Goal: Information Seeking & Learning: Find specific page/section

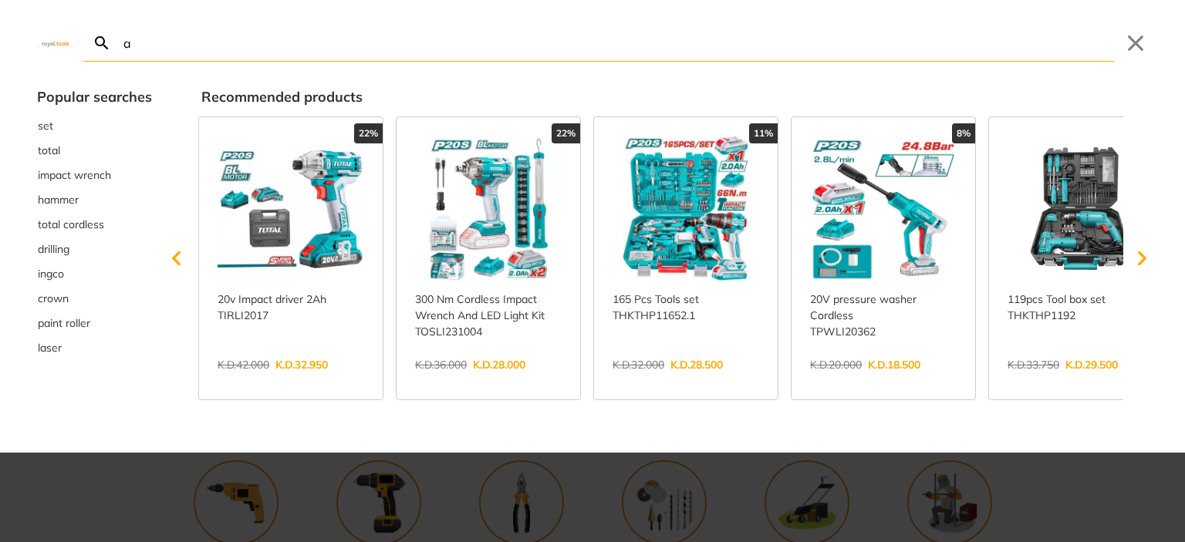
type input "ad"
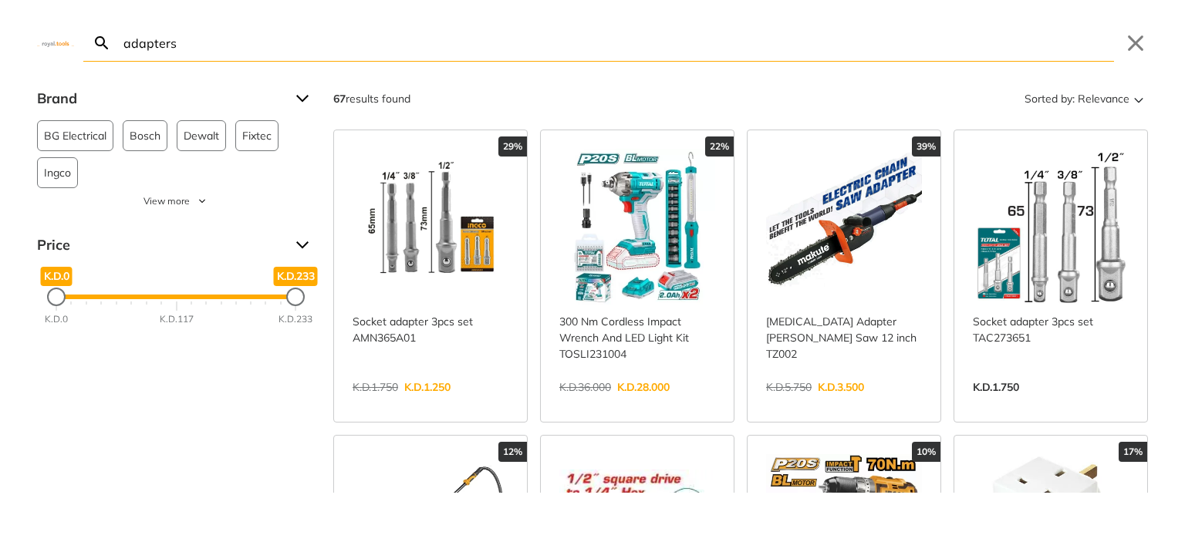
click at [211, 39] on input "adapters" at bounding box center [616, 43] width 993 height 36
click at [98, 42] on icon "Search" at bounding box center [102, 43] width 19 height 19
drag, startPoint x: 179, startPoint y: 45, endPoint x: 0, endPoint y: 55, distance: 179.2
click at [0, 55] on div "adapters Search Submit Close" at bounding box center [592, 31] width 1185 height 62
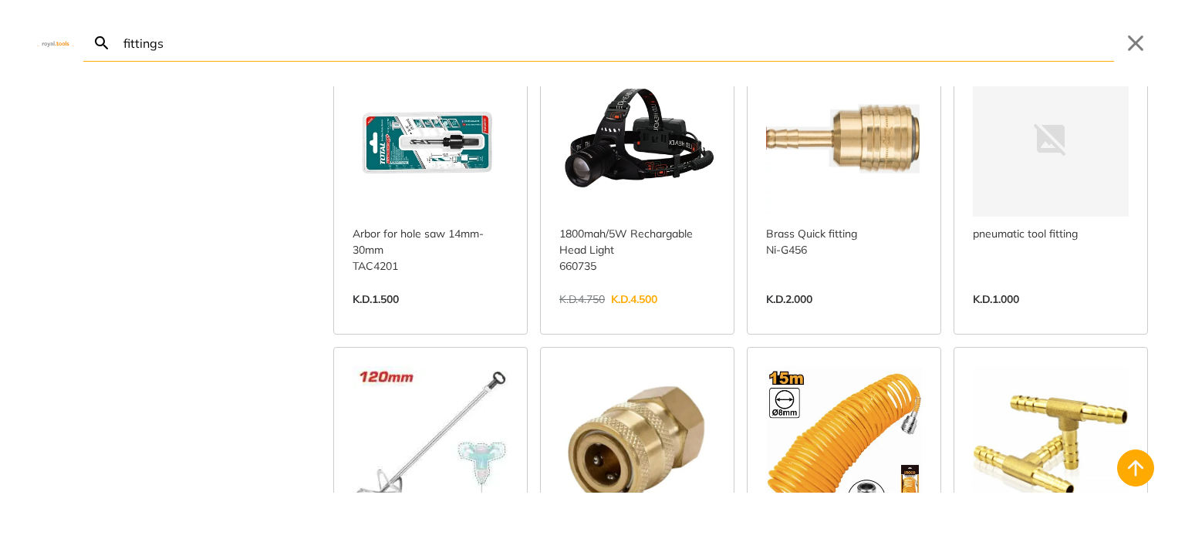
scroll to position [669, 0]
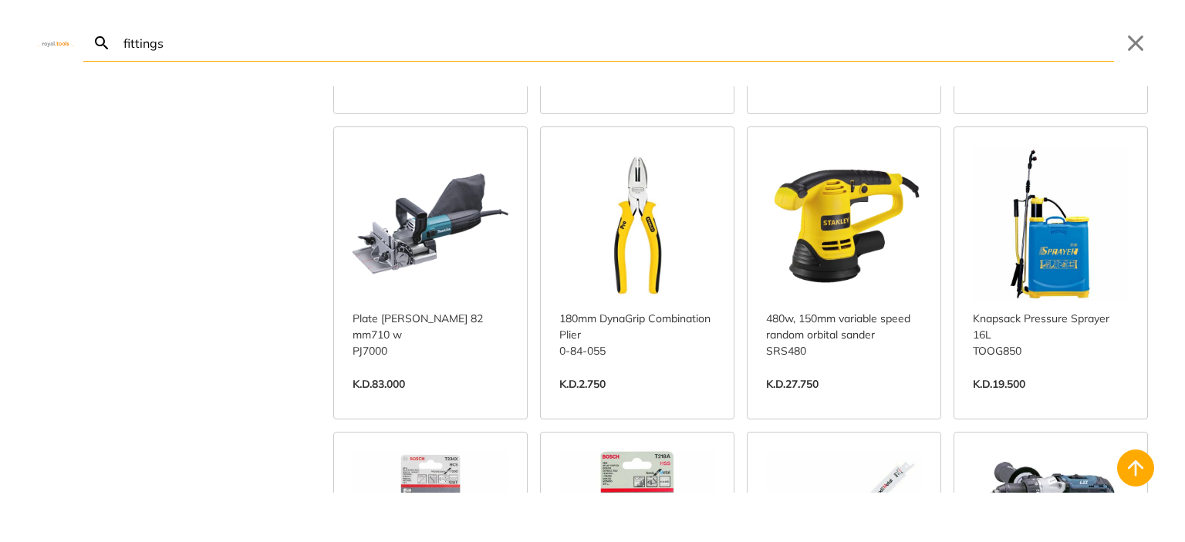
scroll to position [2112, 0]
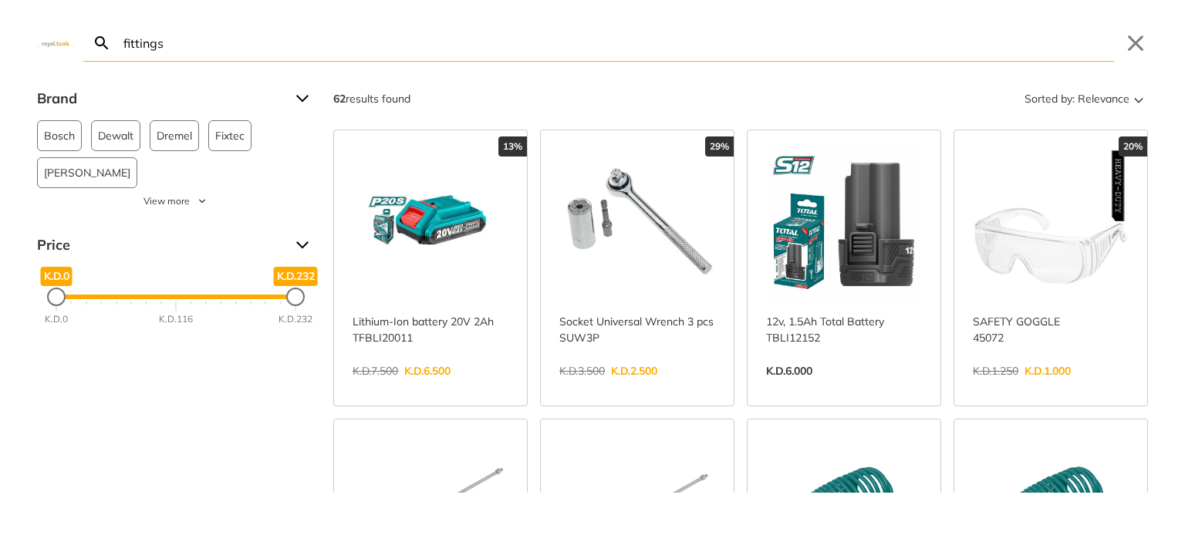
type input "fittings"
click at [699, 387] on link "View more →" at bounding box center [637, 387] width 156 height 0
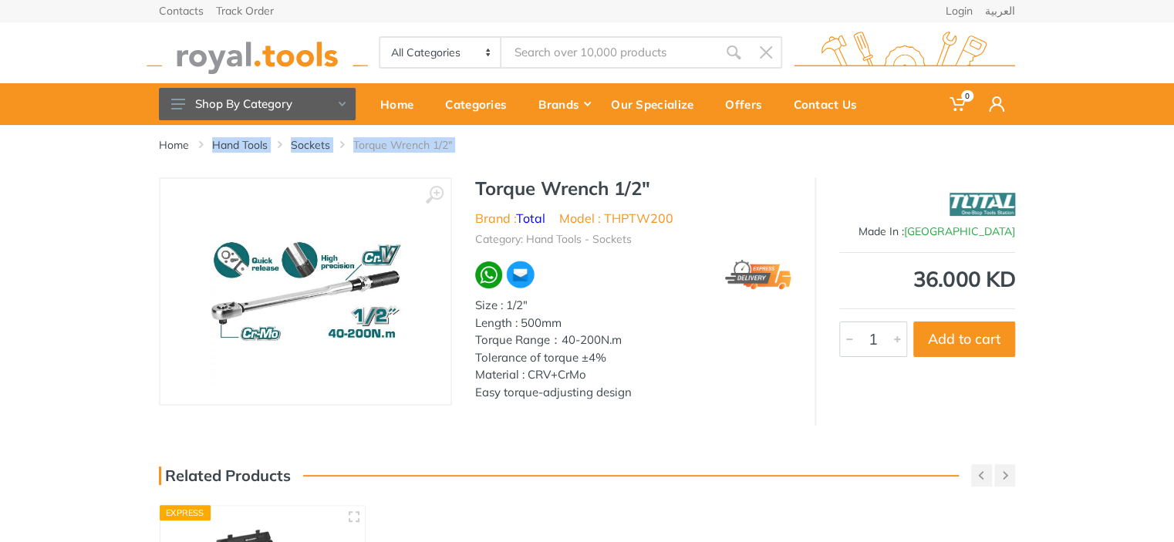
click at [200, 177] on div "Home Hand Tools Sockets Torque Wrench 1/2" ‹ › Brand :" at bounding box center [587, 489] width 1174 height 729
